Goal: Task Accomplishment & Management: Manage account settings

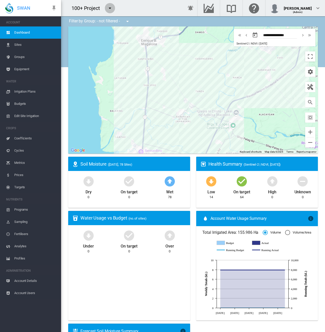
click at [111, 8] on md-icon "icon-menu-down" at bounding box center [110, 8] width 6 height 6
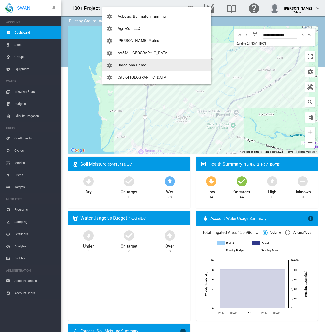
scroll to position [25, 0]
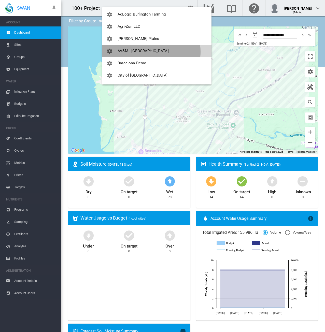
click at [151, 52] on span "AV&M - [GEOGRAPHIC_DATA]" at bounding box center [142, 51] width 51 height 5
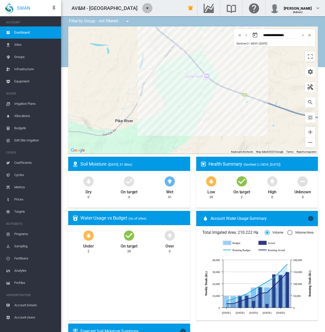
click at [148, 6] on md-icon "icon-menu-down" at bounding box center [147, 8] width 6 height 6
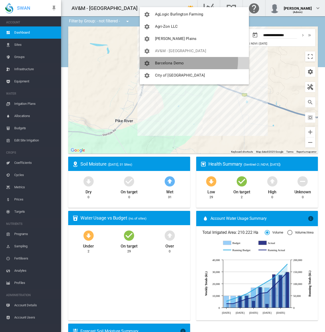
click at [176, 60] on button "Barcelona Demo" at bounding box center [194, 63] width 109 height 12
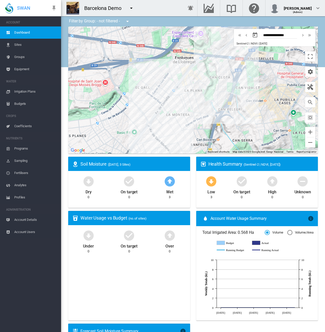
click at [130, 9] on md-icon "icon-menu-down" at bounding box center [131, 8] width 6 height 6
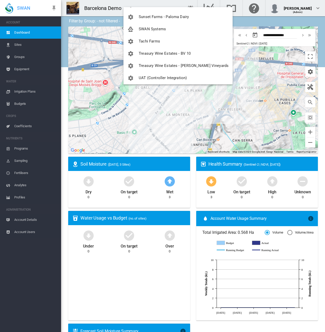
scroll to position [388, 0]
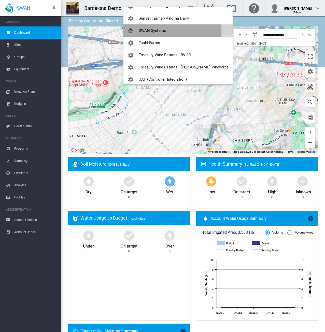
click at [169, 31] on button "SWAN Systems" at bounding box center [177, 30] width 109 height 12
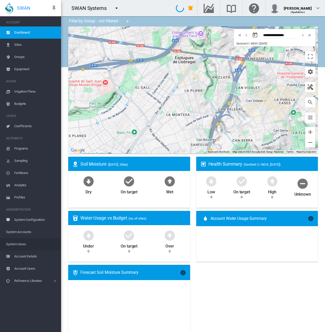
click at [21, 242] on span "System Users" at bounding box center [31, 244] width 51 height 12
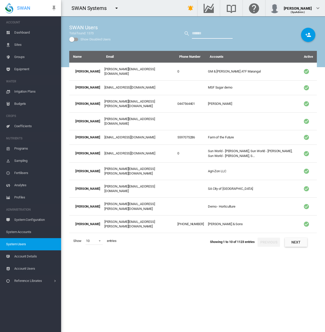
click at [216, 34] on input "text" at bounding box center [212, 33] width 41 height 10
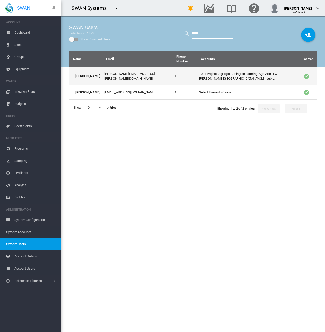
type input "****"
click at [125, 74] on td "[PERSON_NAME][EMAIL_ADDRESS][PERSON_NAME][DOMAIN_NAME]" at bounding box center [137, 76] width 70 height 18
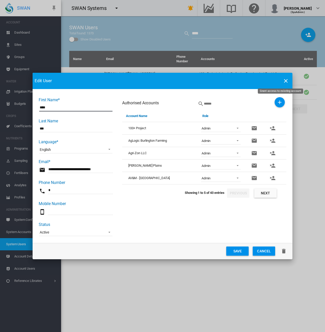
click at [280, 101] on md-icon "icon-plus" at bounding box center [279, 102] width 6 height 6
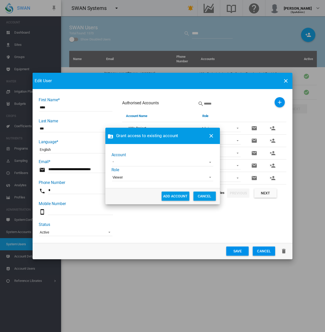
click at [175, 159] on md-select "45 [GEOGRAPHIC_DATA] Demo [GEOGRAPHIC_DATA] AgriLand Farming [PERSON_NAME] [PER…" at bounding box center [162, 163] width 101 height 8
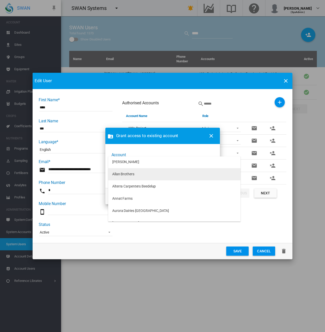
scroll to position [51, 0]
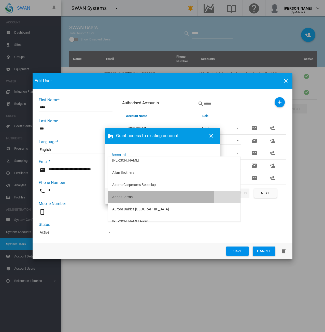
click at [140, 196] on md-option "Annat Farms" at bounding box center [174, 197] width 132 height 12
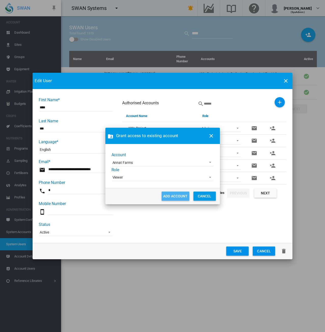
click at [177, 196] on button "ADD ACCOUNT" at bounding box center [175, 196] width 28 height 9
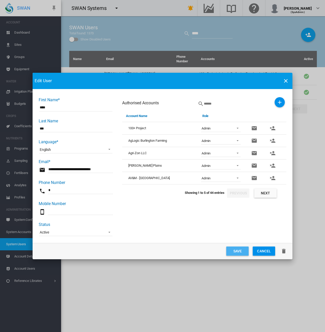
click at [237, 250] on button "Save" at bounding box center [237, 250] width 22 height 9
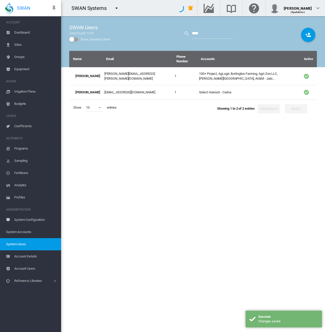
click at [116, 9] on md-icon "icon-menu-down" at bounding box center [116, 8] width 6 height 6
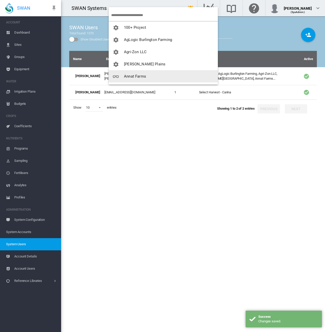
click at [135, 76] on span "Annat Farms" at bounding box center [135, 76] width 22 height 5
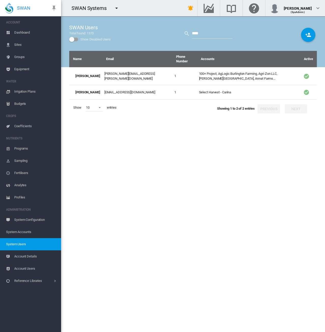
click at [24, 230] on span "System Accounts" at bounding box center [31, 232] width 51 height 12
